Goal: Task Accomplishment & Management: Complete application form

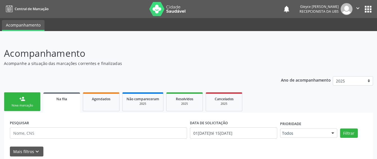
click at [20, 107] on div "Nova marcação" at bounding box center [22, 105] width 28 height 4
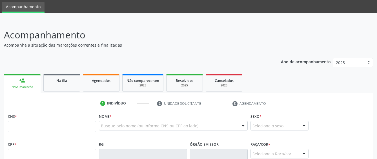
scroll to position [28, 0]
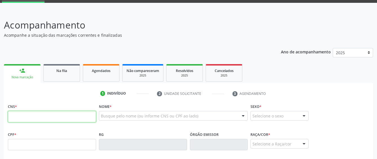
click at [42, 116] on input "text" at bounding box center [52, 116] width 88 height 11
type input "704 2032 3336 3686"
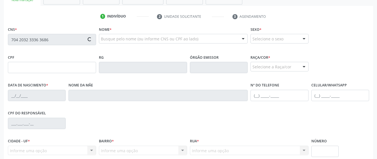
scroll to position [113, 0]
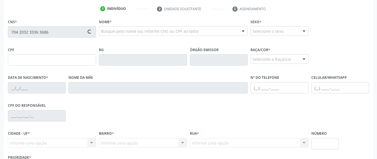
type input "092.897.644-06"
type input "[DATE]"
type input "[PERSON_NAME]"
type input "[PHONE_NUMBER]"
type input "08"
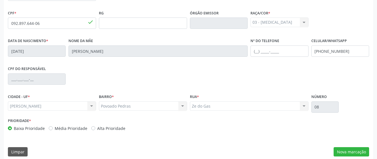
scroll to position [155, 0]
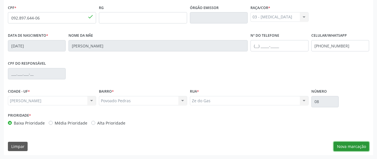
click at [365, 145] on button "Nova marcação" at bounding box center [351, 146] width 35 height 10
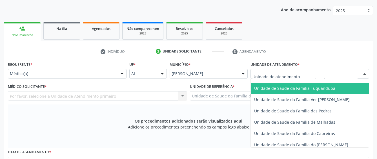
scroll to position [423, 0]
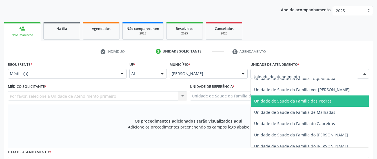
click at [270, 103] on span "Unidade de Saude da Familia das Pedras" at bounding box center [292, 100] width 77 height 5
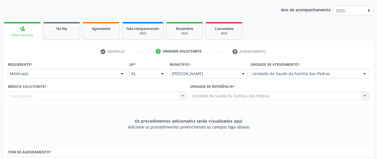
click at [167, 96] on div "Carregando... Nenhum resultado encontrado para: " " Não há nenhuma opção para s…" at bounding box center [97, 96] width 179 height 10
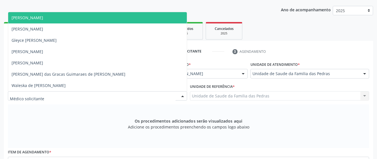
click at [157, 94] on div at bounding box center [97, 96] width 179 height 10
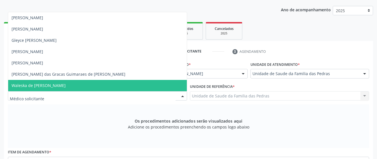
click at [116, 86] on span "Waleska de [PERSON_NAME]" at bounding box center [97, 85] width 179 height 11
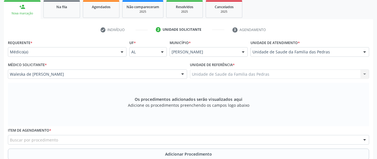
scroll to position [126, 0]
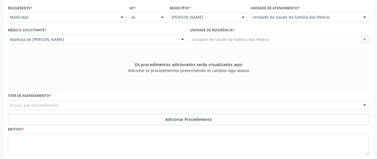
click at [116, 97] on div "Item de agendamento * Buscar por procedimento 0304070076 - .Quimioterapia de Le…" at bounding box center [188, 100] width 361 height 18
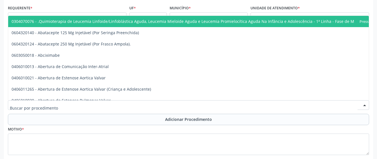
click at [102, 106] on div at bounding box center [188, 105] width 361 height 10
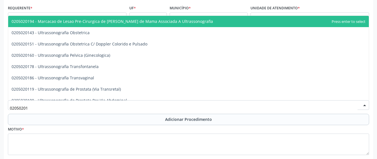
type input "020502016"
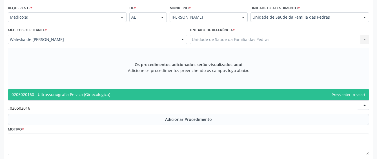
click at [97, 96] on span "0205020160 - Ultrassonografia Pelvica (Ginecologica)" at bounding box center [61, 94] width 99 height 5
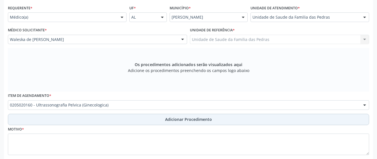
click at [137, 120] on button "Adicionar Procedimento" at bounding box center [188, 119] width 361 height 11
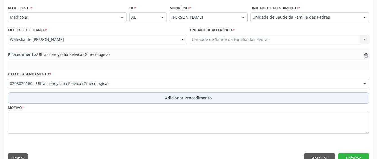
scroll to position [138, 0]
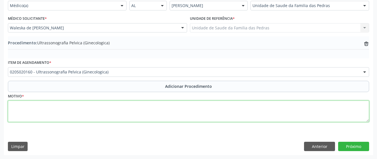
click at [113, 118] on textarea at bounding box center [188, 110] width 361 height 21
type textarea "DOR EM BAIXO DO VENTRE CONSTANTE"
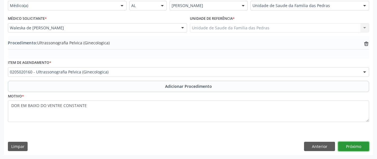
click at [340, 146] on button "Próximo" at bounding box center [353, 146] width 31 height 10
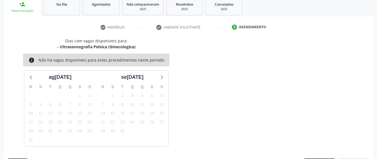
scroll to position [111, 0]
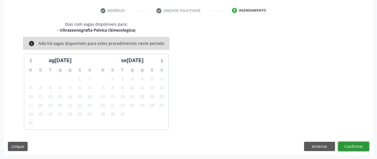
click at [344, 143] on button "Confirmar" at bounding box center [353, 146] width 31 height 10
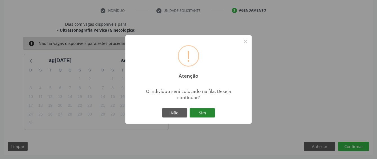
click at [197, 115] on button "Sim" at bounding box center [202, 113] width 25 height 10
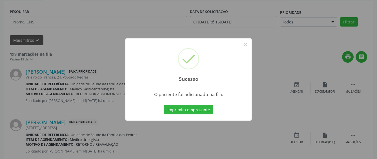
scroll to position [37, 0]
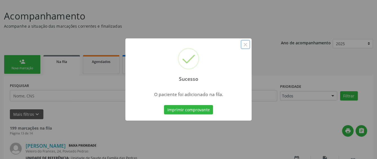
click at [245, 43] on button "×" at bounding box center [246, 45] width 10 height 10
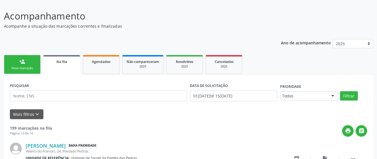
click at [26, 63] on link "person_add Nova marcação" at bounding box center [22, 64] width 37 height 19
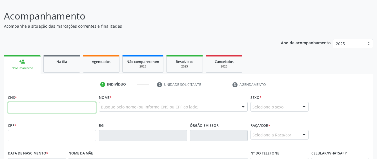
click at [28, 106] on input "text" at bounding box center [52, 107] width 88 height 11
type input "704 2032 3336 3686"
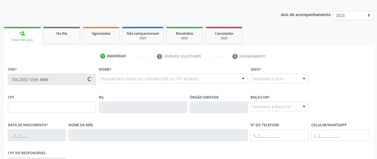
type input "092.897.644-06"
type input "[DATE]"
type input "[PERSON_NAME]"
type input "[PHONE_NUMBER]"
type input "08"
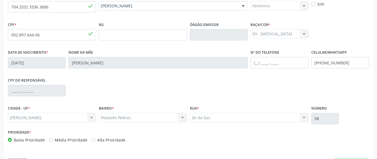
scroll to position [155, 0]
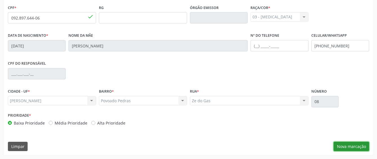
click at [348, 145] on button "Nova marcação" at bounding box center [351, 146] width 35 height 10
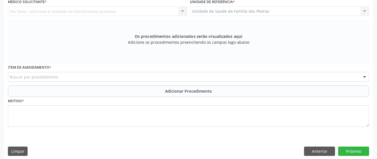
click at [130, 79] on div "Buscar por procedimento" at bounding box center [188, 77] width 361 height 10
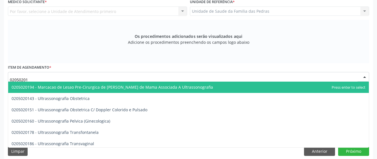
type input "020502018"
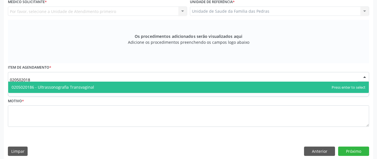
click at [126, 87] on span "0205020186 - Ultrassonografia Transvaginal" at bounding box center [188, 86] width 361 height 11
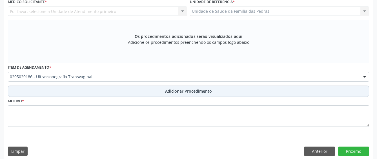
click at [125, 88] on button "Adicionar Procedimento" at bounding box center [188, 90] width 361 height 11
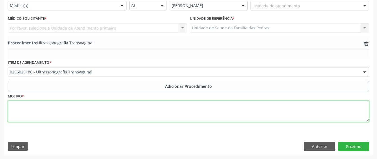
click at [84, 114] on textarea at bounding box center [188, 110] width 361 height 21
type textarea "DOR EM BAIXO VENTRE CONSTANTE"
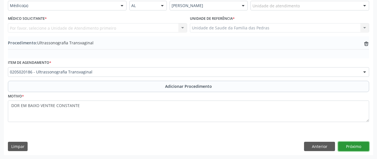
click at [348, 143] on button "Próximo" at bounding box center [353, 146] width 31 height 10
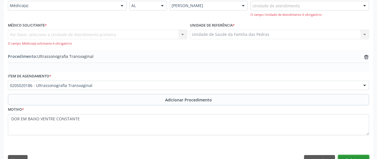
scroll to position [152, 0]
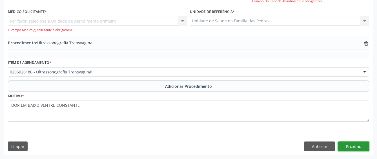
click at [345, 147] on button "Próximo" at bounding box center [353, 146] width 31 height 10
click at [125, 22] on div "Por favor, selecione a Unidade de Atendimento primeiro Nenhum resultado encontr…" at bounding box center [97, 24] width 179 height 16
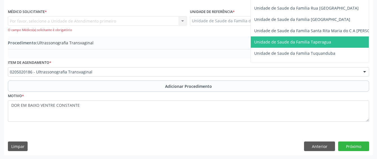
scroll to position [394, 0]
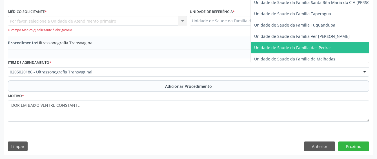
click at [278, 48] on span "Unidade de Saude da Familia das Pedras" at bounding box center [292, 47] width 77 height 5
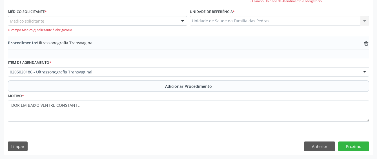
click at [82, 21] on div "Médico solicitante" at bounding box center [97, 21] width 179 height 10
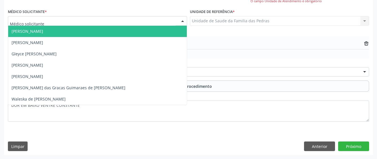
click at [72, 32] on span "[PERSON_NAME]" at bounding box center [97, 31] width 179 height 11
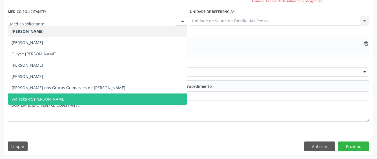
click at [69, 99] on span "Waleska de [PERSON_NAME]" at bounding box center [97, 98] width 179 height 11
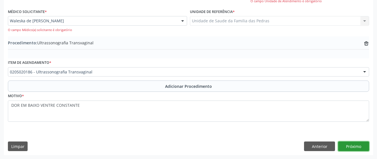
click at [341, 145] on button "Próximo" at bounding box center [353, 146] width 31 height 10
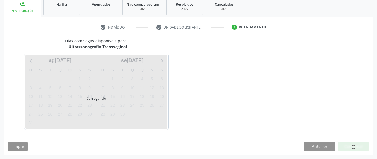
scroll to position [111, 0]
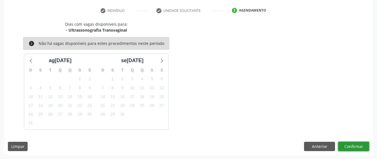
click at [342, 145] on button "Confirmar" at bounding box center [353, 146] width 31 height 10
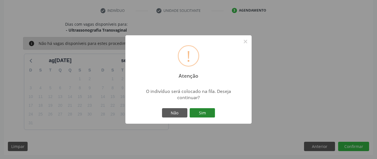
click at [204, 110] on button "Sim" at bounding box center [202, 113] width 25 height 10
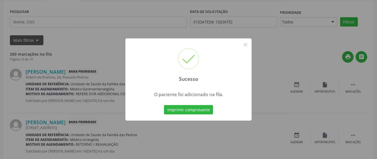
scroll to position [37, 0]
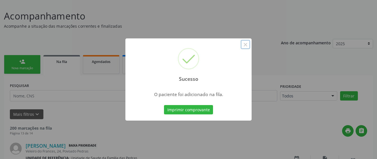
click at [244, 44] on button "×" at bounding box center [246, 45] width 10 height 10
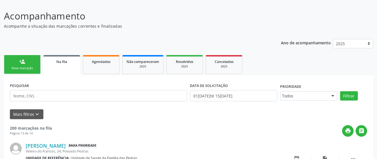
click at [31, 66] on div "Nova marcação" at bounding box center [22, 68] width 28 height 4
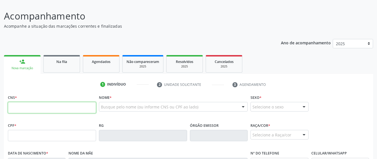
click at [27, 108] on input "text" at bounding box center [52, 107] width 88 height 11
type input "704 2032 3336 3686"
type input "092.897.644-06"
type input "[DATE]"
type input "[PERSON_NAME]"
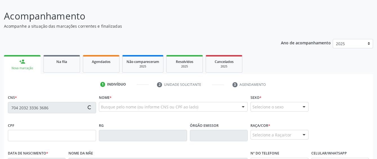
type input "[PHONE_NUMBER]"
type input "08"
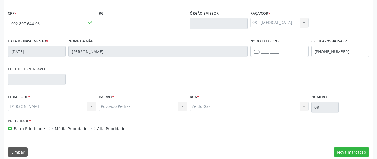
scroll to position [150, 0]
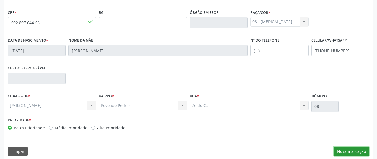
click at [339, 152] on button "Nova marcação" at bounding box center [351, 151] width 35 height 10
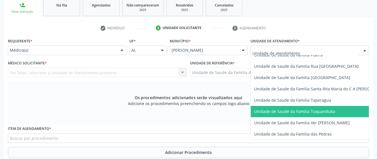
scroll to position [394, 0]
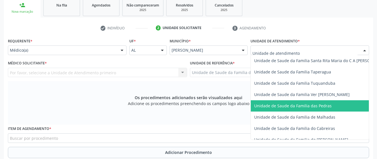
click at [286, 105] on span "Unidade de Saude da Familia das Pedras" at bounding box center [292, 105] width 77 height 5
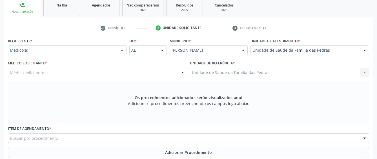
click at [166, 72] on div "Médico solicitante" at bounding box center [97, 73] width 179 height 10
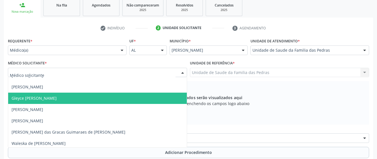
scroll to position [9, 0]
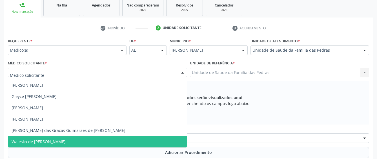
click at [133, 146] on span "Waleska de [PERSON_NAME]" at bounding box center [97, 141] width 179 height 11
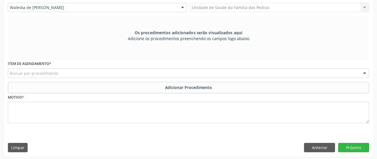
scroll to position [159, 0]
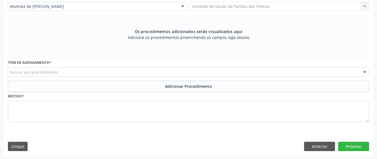
click at [149, 74] on div "Buscar por procedimento" at bounding box center [188, 72] width 361 height 10
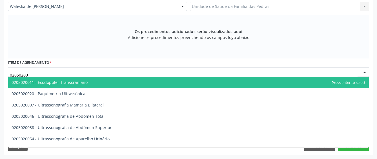
type input "020502004"
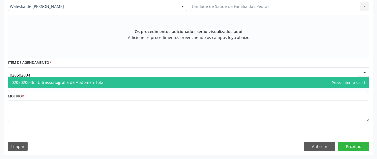
click at [157, 84] on span "0205020046 - Ultrassonografia de Abdomen Total" at bounding box center [188, 82] width 361 height 11
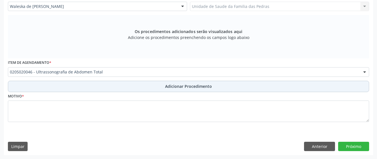
click at [138, 85] on button "Adicionar Procedimento" at bounding box center [188, 86] width 361 height 11
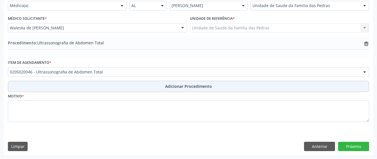
scroll to position [138, 0]
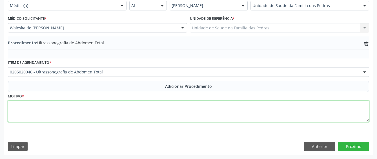
click at [76, 106] on textarea at bounding box center [188, 110] width 361 height 21
type textarea "RESULTADO DE TGO, TGP E FOSFATASE ALCALINA"
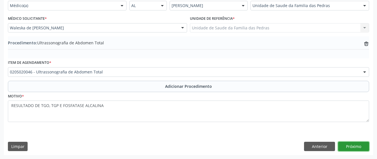
click at [346, 146] on button "Próximo" at bounding box center [353, 146] width 31 height 10
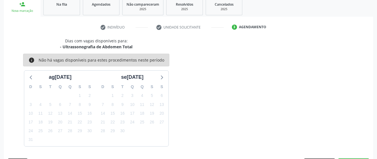
scroll to position [111, 0]
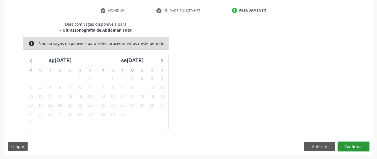
click at [341, 146] on button "Confirmar" at bounding box center [353, 146] width 31 height 10
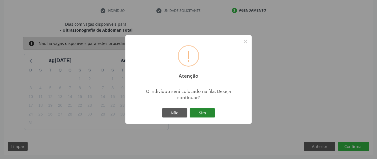
click at [198, 113] on button "Sim" at bounding box center [202, 113] width 25 height 10
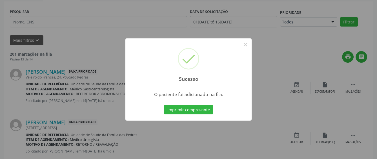
scroll to position [37, 0]
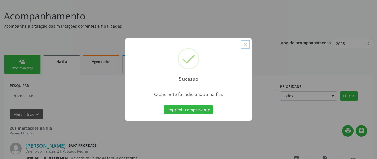
click at [243, 44] on button "×" at bounding box center [246, 45] width 10 height 10
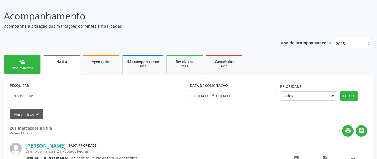
click at [33, 65] on link "person_add Nova marcação" at bounding box center [22, 64] width 37 height 19
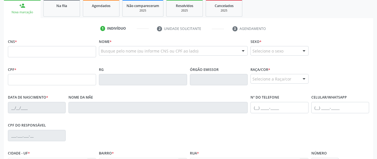
scroll to position [94, 0]
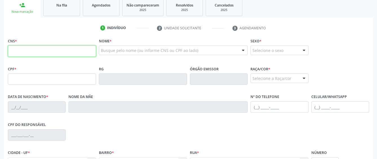
click at [74, 51] on input "text" at bounding box center [52, 50] width 88 height 11
type input "700 0057 7811 5703"
type input "175.583.754-28"
type input "1[DATE]"
type input "[PERSON_NAME] de [DEMOGRAPHIC_DATA]"
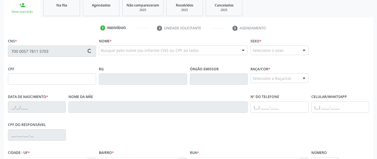
type input "[PHONE_NUMBER]"
type input "S/N"
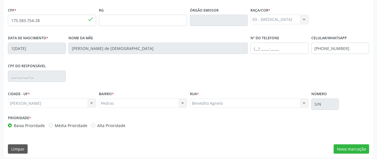
scroll to position [155, 0]
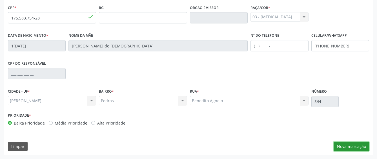
click at [355, 144] on button "Nova marcação" at bounding box center [351, 146] width 35 height 10
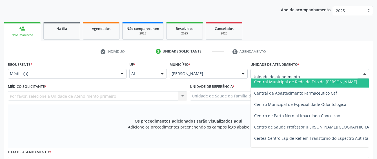
scroll to position [56, 0]
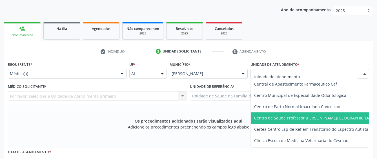
click at [262, 117] on span "Centro de Saude Professor [PERSON_NAME][GEOGRAPHIC_DATA]" at bounding box center [315, 117] width 123 height 5
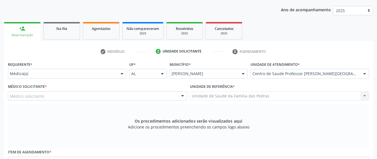
click at [97, 95] on div "Médico solicitante" at bounding box center [97, 96] width 179 height 10
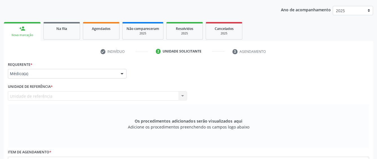
scroll to position [0, 0]
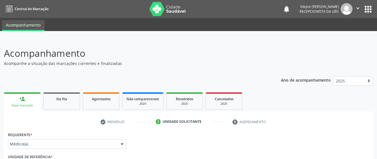
click at [20, 99] on div "person_add" at bounding box center [22, 99] width 6 height 6
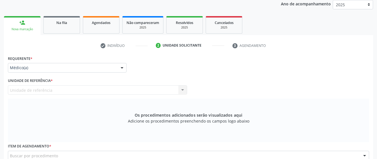
scroll to position [85, 0]
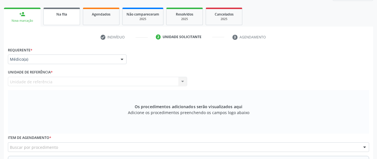
click at [73, 17] on link "Na fila" at bounding box center [61, 16] width 37 height 17
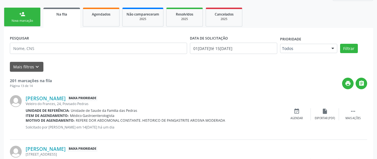
click at [28, 17] on link "person_add Nova marcação" at bounding box center [22, 17] width 37 height 19
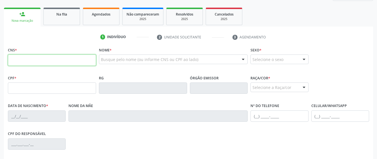
click at [17, 64] on input "text" at bounding box center [52, 59] width 88 height 11
type input "700 0057 7811 5703"
type input "175.583.754-28"
type input "1[DATE]"
type input "[PERSON_NAME] de [DEMOGRAPHIC_DATA]"
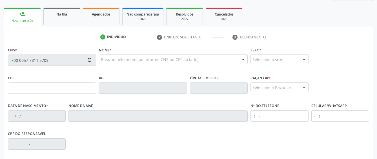
type input "[PHONE_NUMBER]"
type input "S/N"
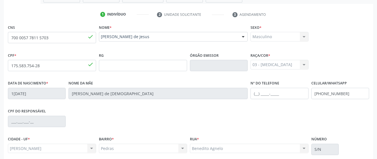
scroll to position [155, 0]
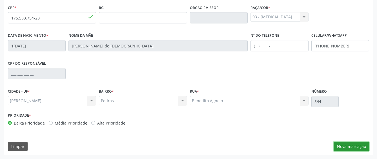
click at [347, 145] on button "Nova marcação" at bounding box center [351, 146] width 35 height 10
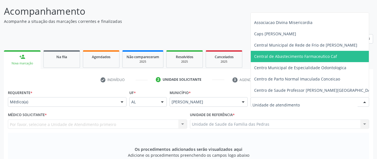
scroll to position [28, 0]
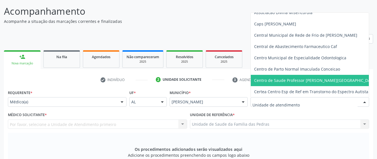
click at [263, 78] on span "Centro de Saude Professor [PERSON_NAME][GEOGRAPHIC_DATA]" at bounding box center [315, 79] width 123 height 5
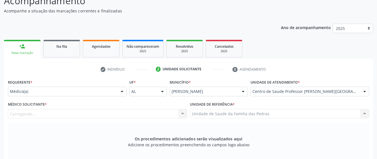
scroll to position [70, 0]
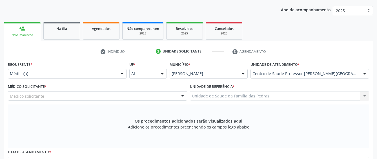
click at [95, 96] on div "Médico solicitante" at bounding box center [97, 96] width 179 height 10
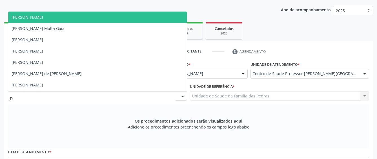
type input "DE"
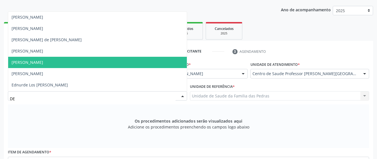
click at [72, 64] on span "[PERSON_NAME]" at bounding box center [97, 62] width 179 height 11
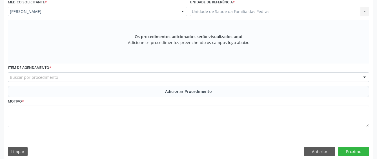
scroll to position [155, 0]
click at [129, 83] on div "Item de agendamento * Buscar por procedimento 0304070076 - .Quimioterapia de Le…" at bounding box center [188, 74] width 364 height 22
click at [129, 80] on div "Buscar por procedimento" at bounding box center [188, 77] width 361 height 10
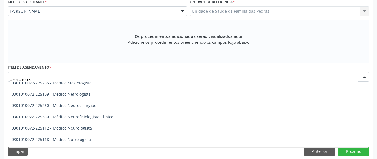
scroll to position [423, 0]
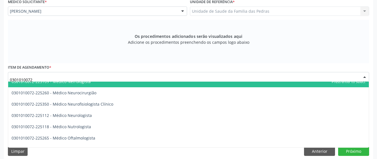
click at [54, 75] on input "0301010072" at bounding box center [184, 79] width 348 height 11
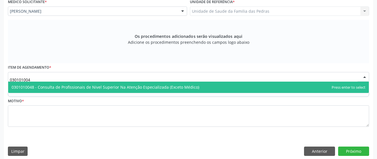
type input "0301010048"
click at [92, 85] on span "0301010048 - Consulta de Profissionais de Nivel Superior Na Atenção Especializa…" at bounding box center [106, 86] width 188 height 5
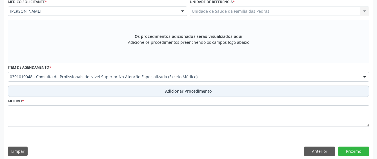
click at [88, 92] on button "Adicionar Procedimento" at bounding box center [188, 90] width 361 height 11
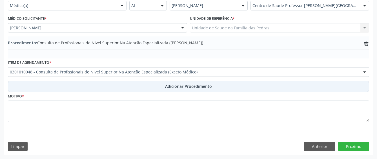
scroll to position [138, 0]
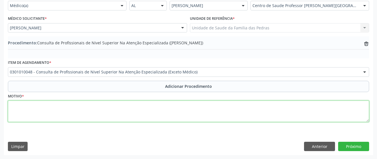
click at [70, 110] on textarea at bounding box center [188, 110] width 361 height 21
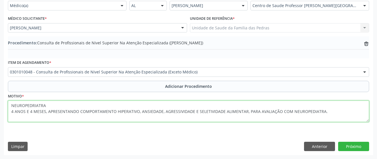
click at [10, 104] on textarea "NEUROPEDRIATRA 4 ANOS E 4 MESES, APRESENTANDO COMPORTAMENTO HIPERATIVO, ANSIEDA…" at bounding box center [188, 110] width 361 height 21
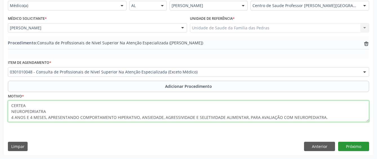
type textarea "CERTEA NEUROPEDRIATRA 4 ANOS E 4 MESES, APRESENTANDO COMPORTAMENTO HIPERATIVO, …"
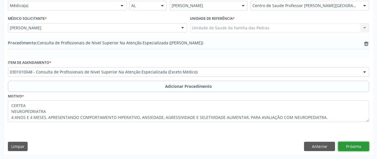
click at [352, 144] on button "Próximo" at bounding box center [353, 146] width 31 height 10
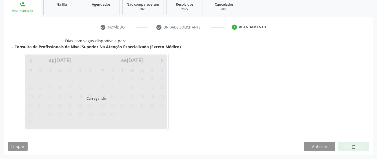
scroll to position [111, 0]
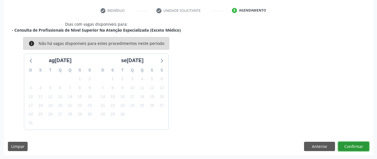
click at [348, 144] on button "Confirmar" at bounding box center [353, 146] width 31 height 10
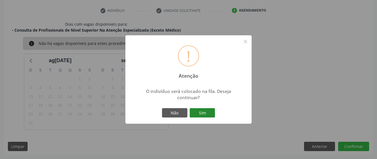
click at [208, 113] on button "Sim" at bounding box center [202, 113] width 25 height 10
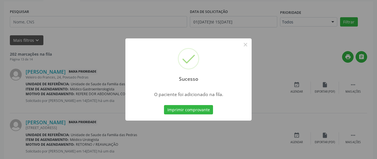
scroll to position [37, 0]
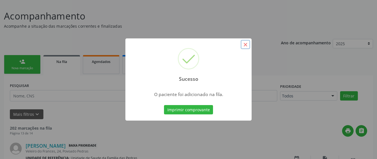
click at [246, 43] on button "×" at bounding box center [246, 45] width 10 height 10
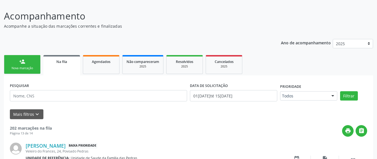
click at [18, 68] on div "Nova marcação" at bounding box center [22, 68] width 28 height 4
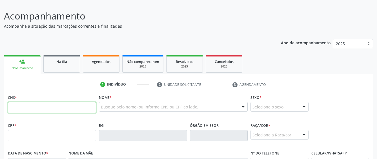
drag, startPoint x: 26, startPoint y: 110, endPoint x: 14, endPoint y: 102, distance: 15.0
click at [26, 110] on input "text" at bounding box center [52, 107] width 88 height 11
click at [65, 108] on input "text" at bounding box center [52, 107] width 88 height 11
paste input "709 2002 4685 2735"
type input "709 2002 4685 2735"
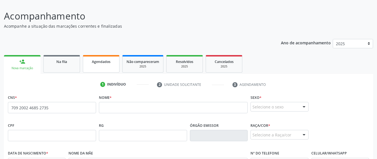
click at [106, 62] on span "Agendados" at bounding box center [101, 61] width 19 height 5
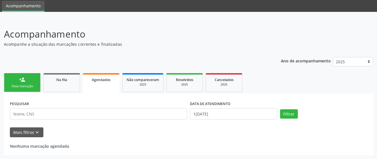
scroll to position [19, 0]
click at [11, 82] on link "person_add Nova marcação" at bounding box center [22, 82] width 37 height 19
